Goal: Navigation & Orientation: Find specific page/section

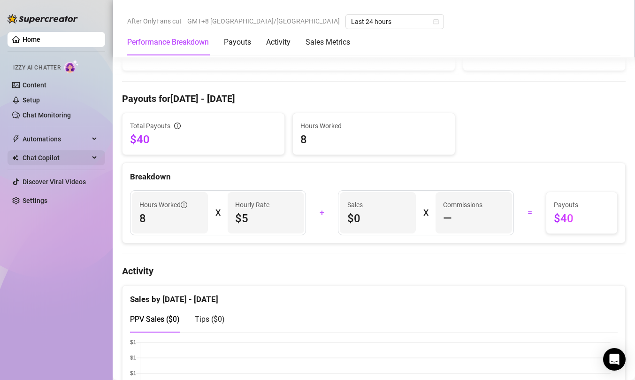
scroll to position [268, 0]
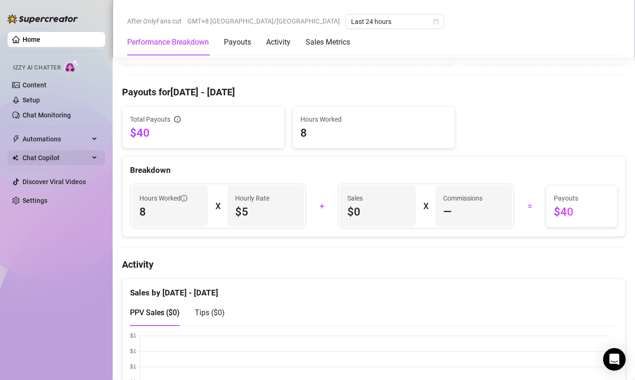
click at [49, 156] on span "Chat Copilot" at bounding box center [56, 157] width 67 height 15
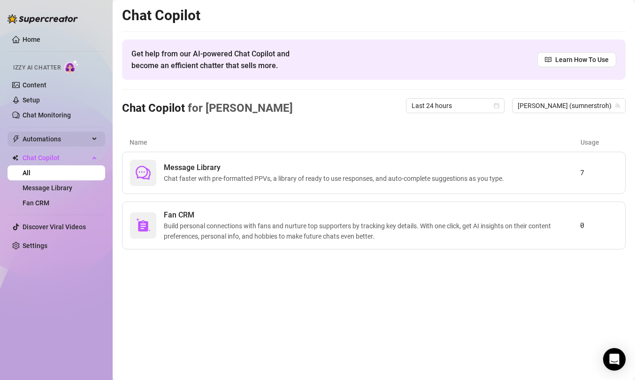
click at [77, 143] on span "Automations" at bounding box center [56, 138] width 67 height 15
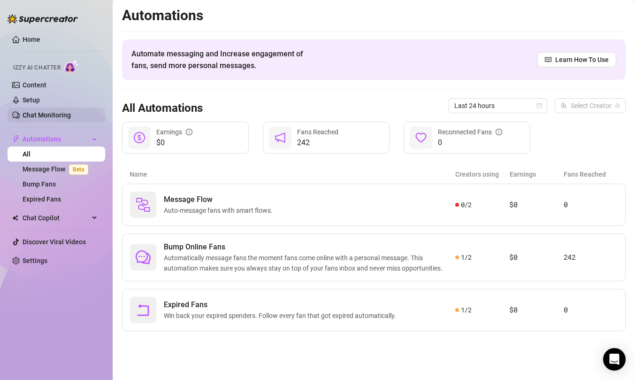
click at [47, 115] on link "Chat Monitoring" at bounding box center [47, 115] width 48 height 8
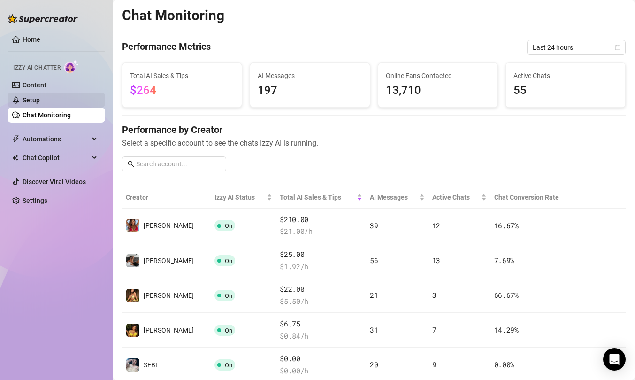
click at [34, 98] on link "Setup" at bounding box center [31, 100] width 17 height 8
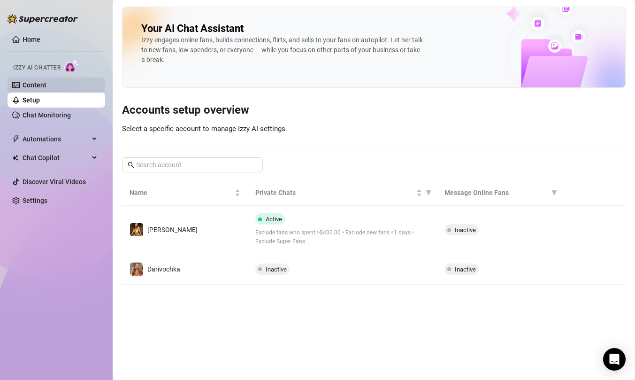
click at [30, 84] on link "Content" at bounding box center [35, 85] width 24 height 8
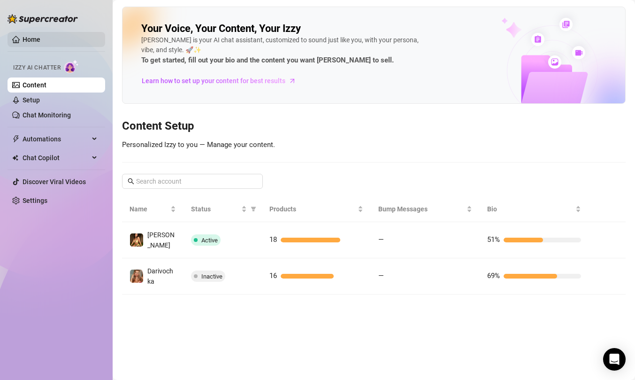
click at [23, 36] on link "Home" at bounding box center [32, 40] width 18 height 8
